Goal: Navigation & Orientation: Find specific page/section

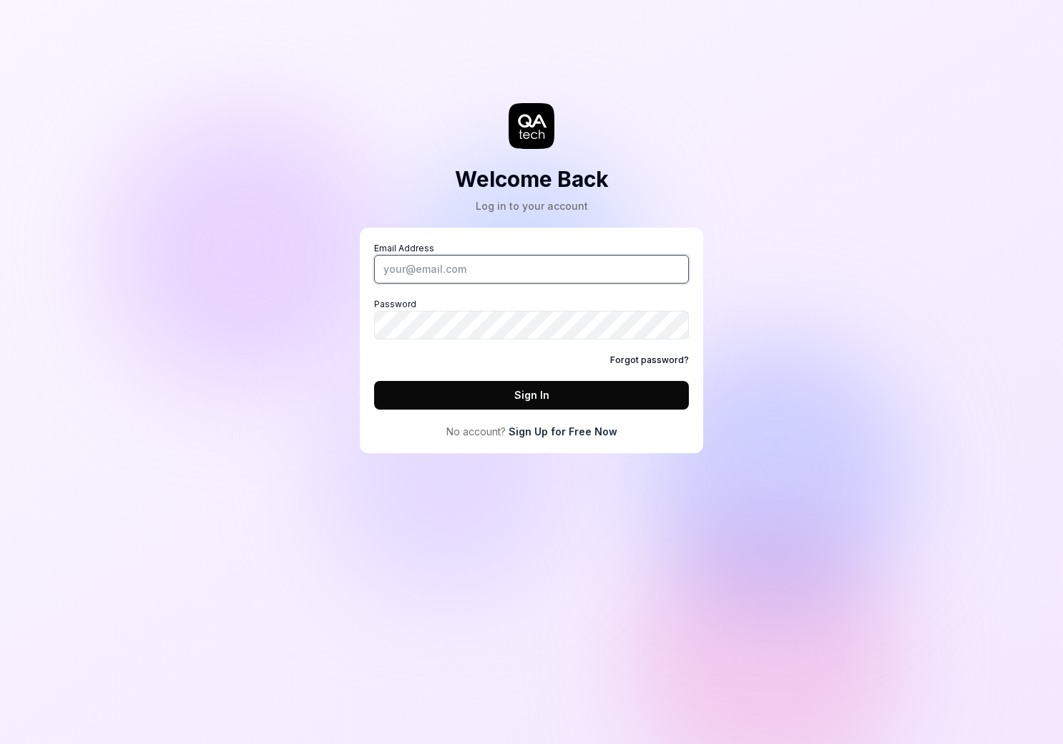
click at [497, 274] on input "Email Address" at bounding box center [531, 269] width 315 height 29
type input "a"
click at [763, 81] on div "Welcome Back Log in to your account Email Address Password Forgot password? Sig…" at bounding box center [531, 372] width 1063 height 744
click at [829, 116] on div "Welcome Back Log in to your account Email Address Password Forgot password? Sig…" at bounding box center [531, 372] width 1063 height 744
click at [447, 275] on input "Email Address" at bounding box center [531, 269] width 315 height 29
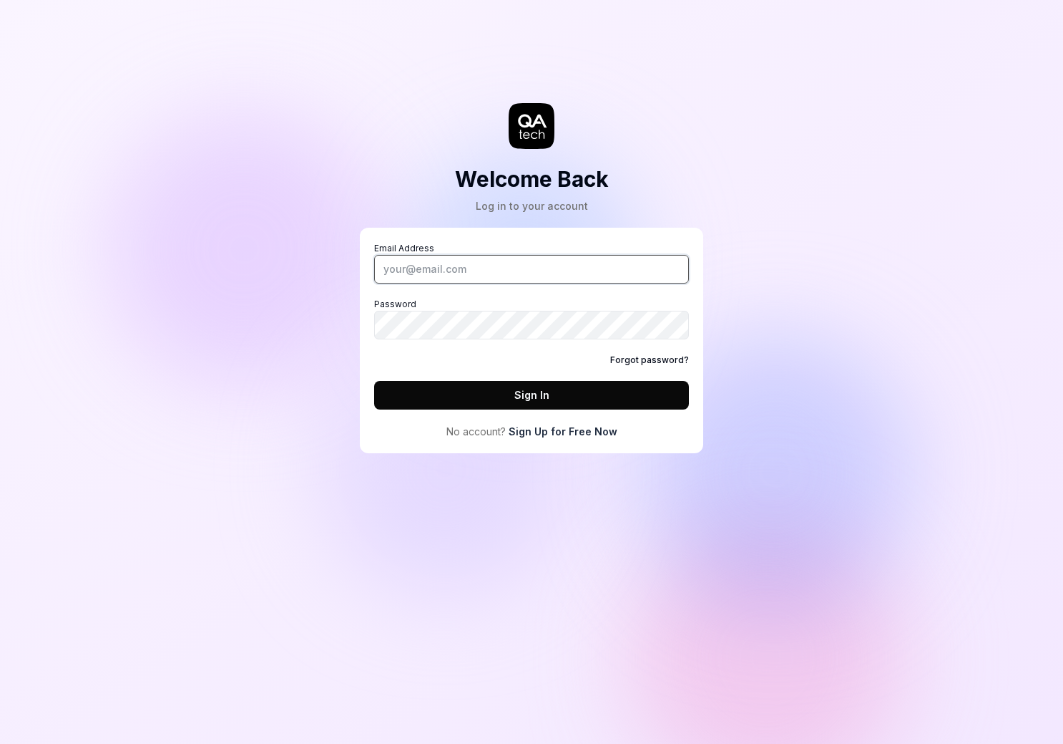
click at [480, 275] on input "Email Address" at bounding box center [531, 269] width 315 height 29
type input "[PERSON_NAME][EMAIL_ADDRESS][DOMAIN_NAME]"
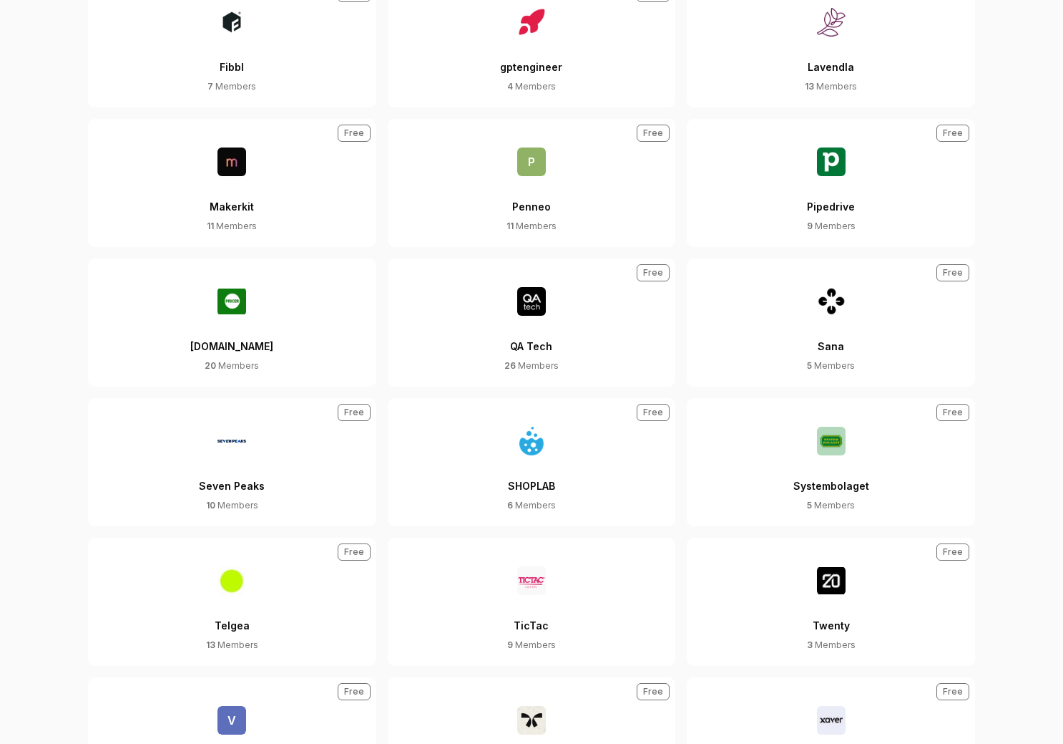
scroll to position [851, 0]
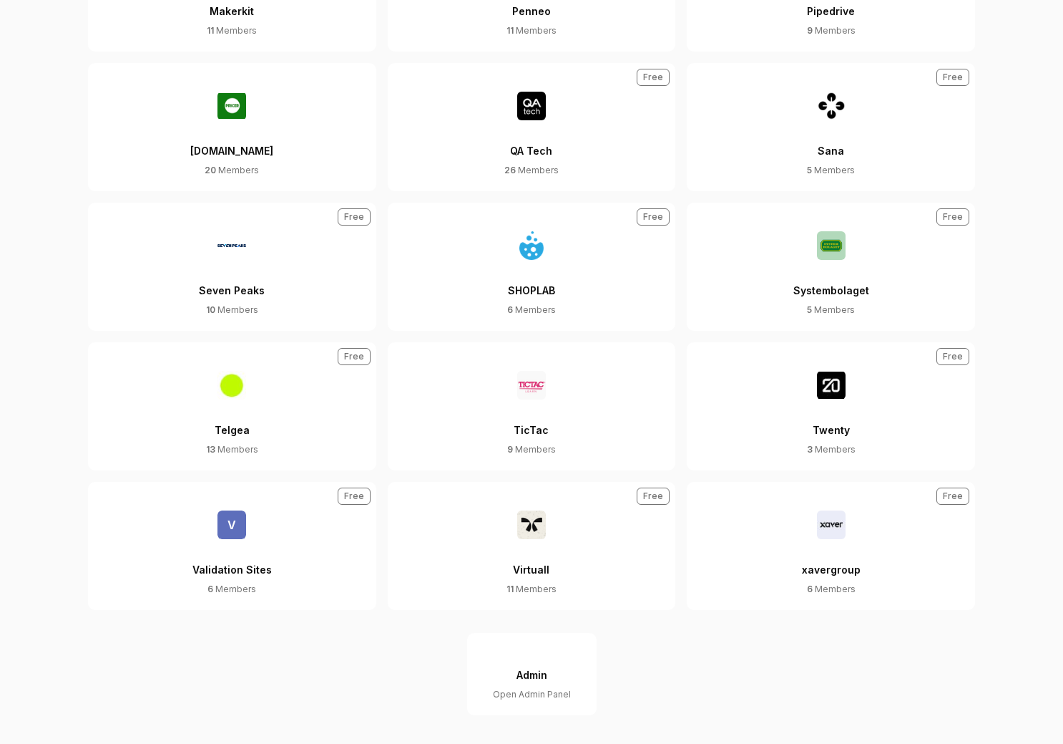
click at [210, 540] on div "Validation Sites" at bounding box center [232, 561] width 79 height 44
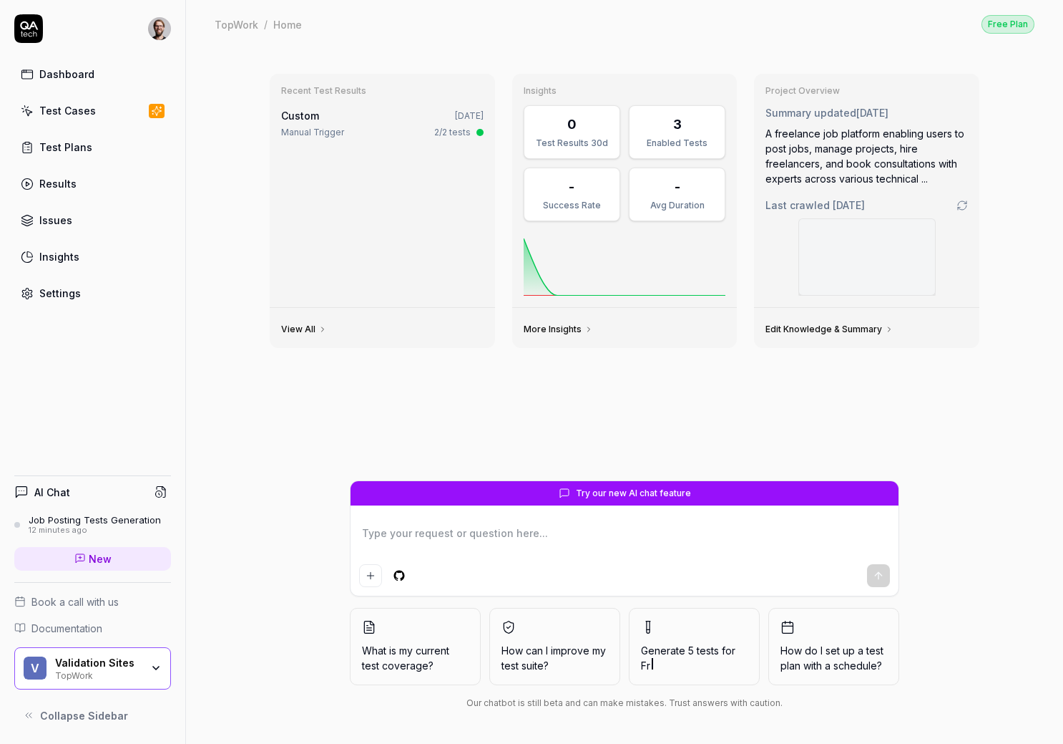
type textarea "*"
